Goal: Task Accomplishment & Management: Use online tool/utility

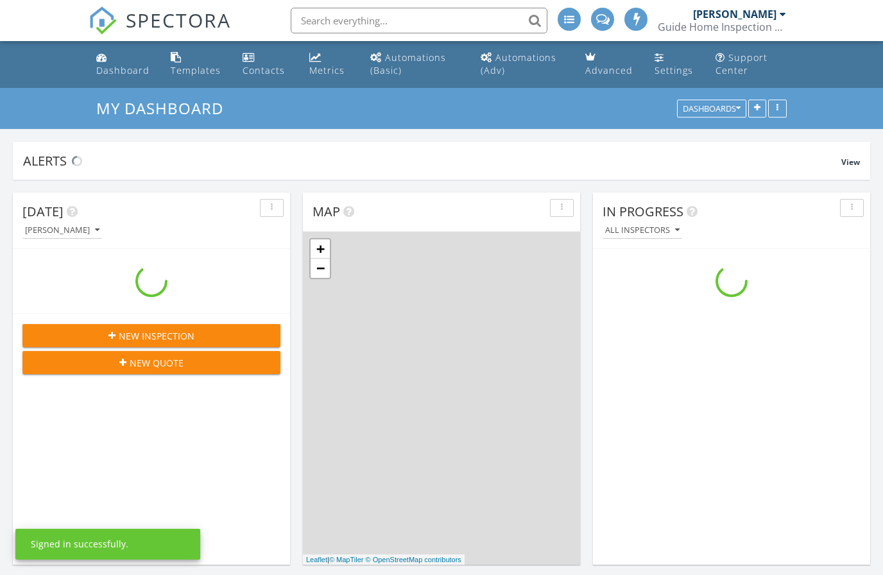
scroll to position [1169, 884]
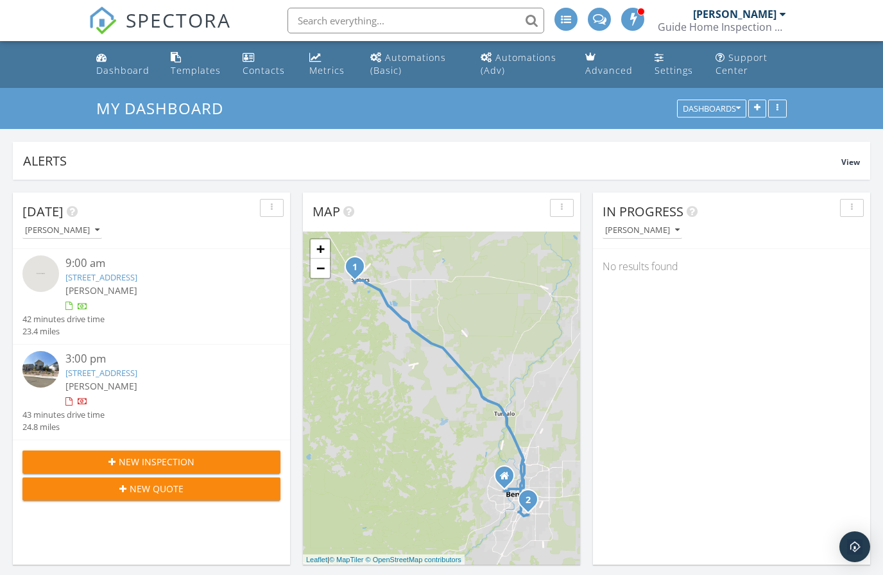
click at [105, 279] on link "390 S Pine Meadow St, Sisters, OR 97759" at bounding box center [101, 278] width 72 height 12
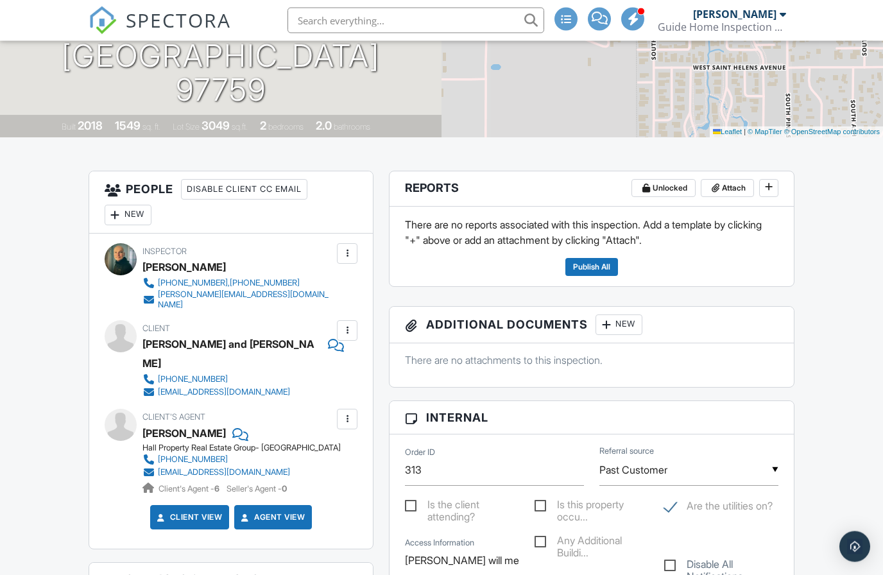
scroll to position [219, 0]
click at [775, 187] on span at bounding box center [769, 186] width 13 height 13
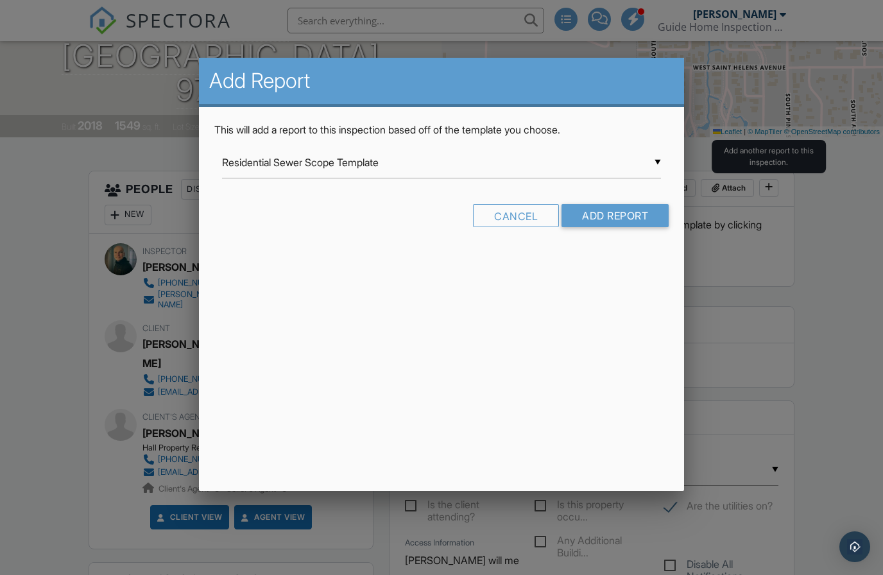
click at [354, 164] on input "Residential Sewer Scope Template" at bounding box center [442, 162] width 440 height 31
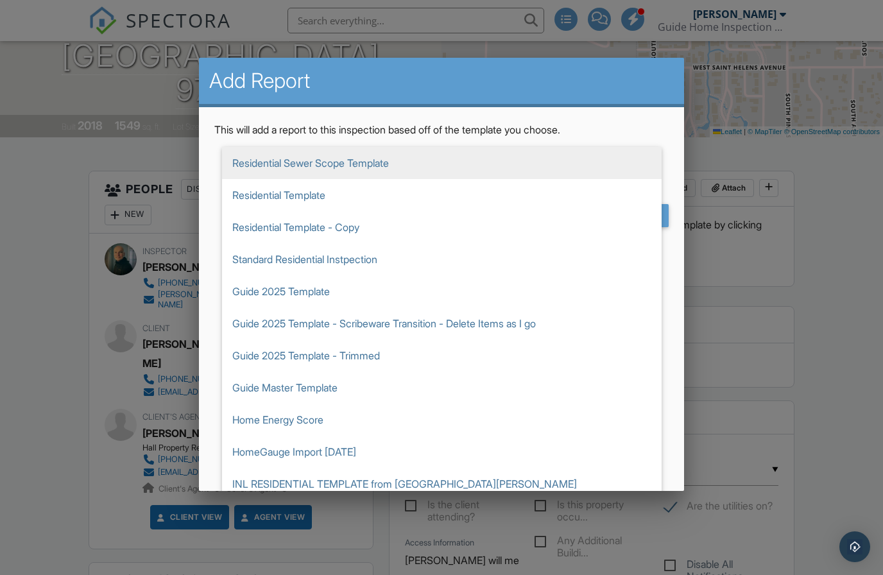
click at [297, 299] on span "Guide 2025 Template" at bounding box center [442, 291] width 440 height 32
type input "Guide 2025 Template"
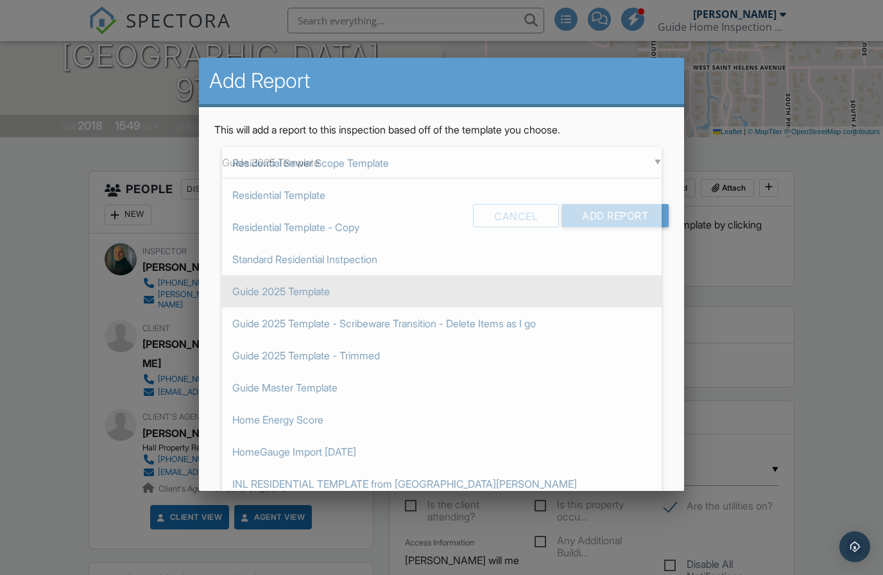
scroll to position [32, 0]
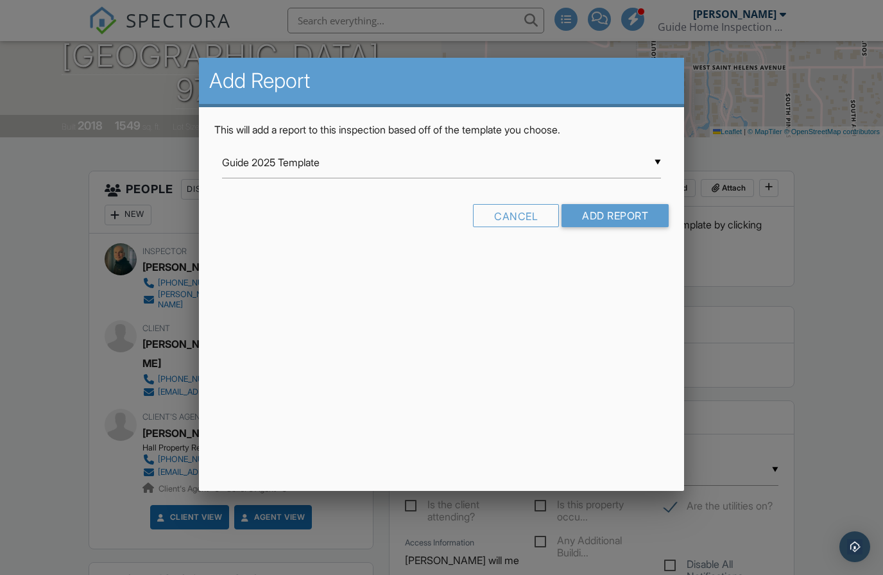
click at [621, 221] on input "Add Report" at bounding box center [615, 215] width 107 height 23
